Goal: Task Accomplishment & Management: Complete application form

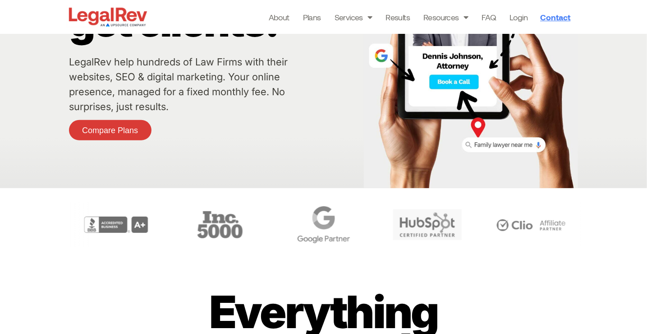
click at [558, 15] on span "Contact" at bounding box center [555, 17] width 30 height 8
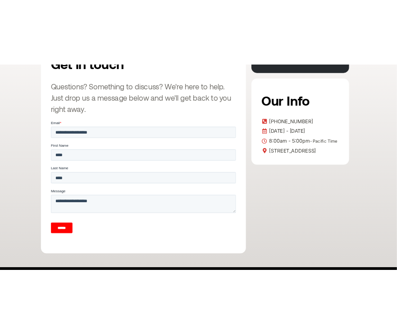
scroll to position [240, 0]
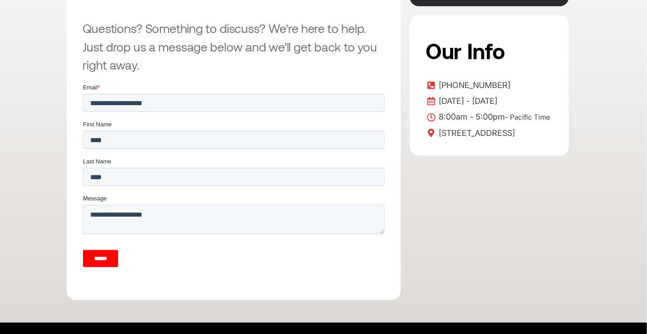
click at [103, 259] on input "******" at bounding box center [99, 257] width 35 height 17
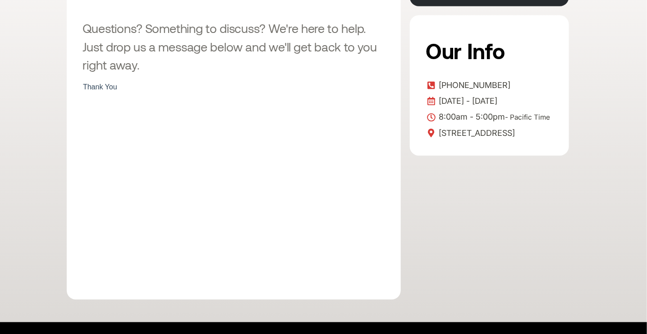
drag, startPoint x: 163, startPoint y: 170, endPoint x: 126, endPoint y: 91, distance: 87.5
drag, startPoint x: 116, startPoint y: 88, endPoint x: 159, endPoint y: 172, distance: 93.9
click html "Thank You"
